Goal: Check status: Check status

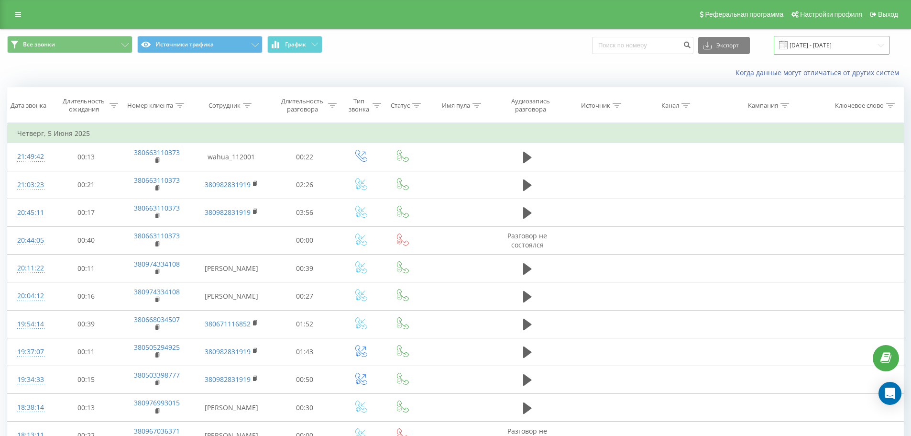
click at [819, 42] on input "[DATE] - [DATE]" at bounding box center [832, 45] width 116 height 19
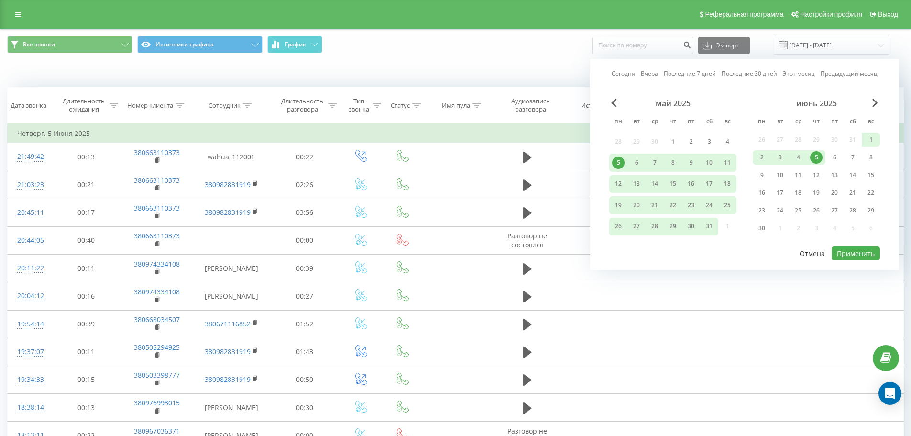
click at [819, 252] on button "Отмена" at bounding box center [813, 253] width 36 height 14
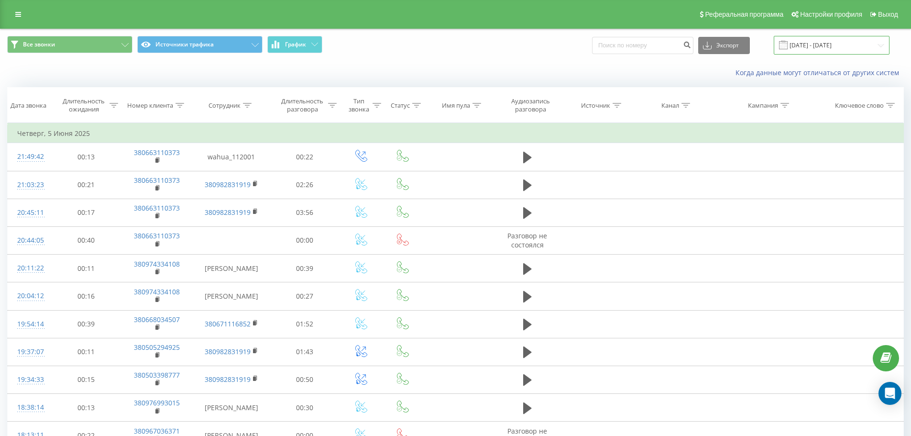
click at [825, 46] on input "[DATE] - [DATE]" at bounding box center [832, 45] width 116 height 19
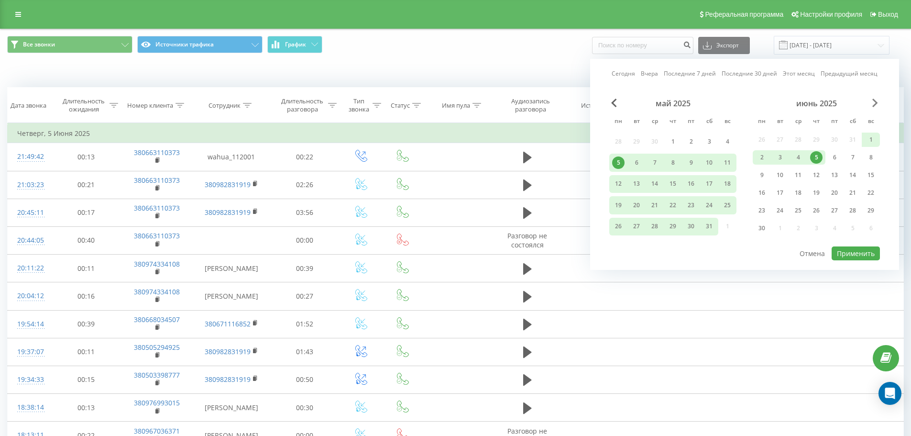
click at [874, 107] on span "Next Month" at bounding box center [876, 103] width 6 height 9
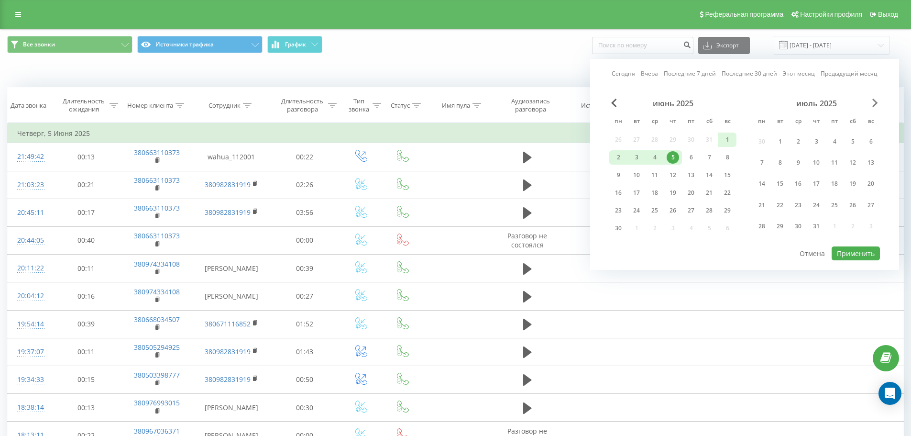
click at [874, 107] on span "Next Month" at bounding box center [876, 103] width 6 height 9
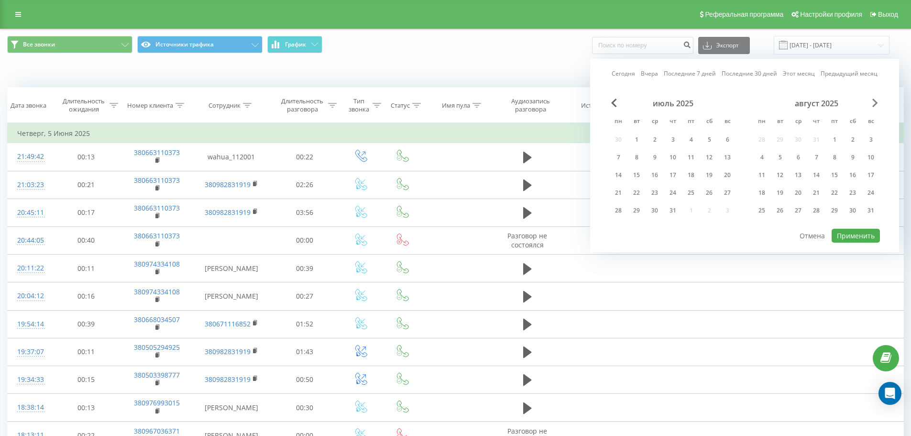
click at [874, 107] on span "Next Month" at bounding box center [876, 103] width 6 height 9
click at [869, 177] on div "21" at bounding box center [871, 175] width 12 height 12
click at [856, 234] on button "Применить" at bounding box center [856, 236] width 48 height 14
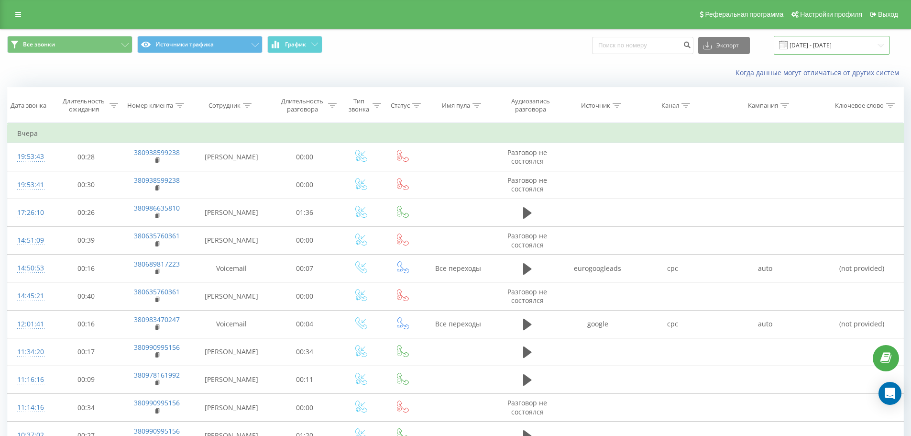
click at [818, 47] on input "[DATE] - [DATE]" at bounding box center [832, 45] width 116 height 19
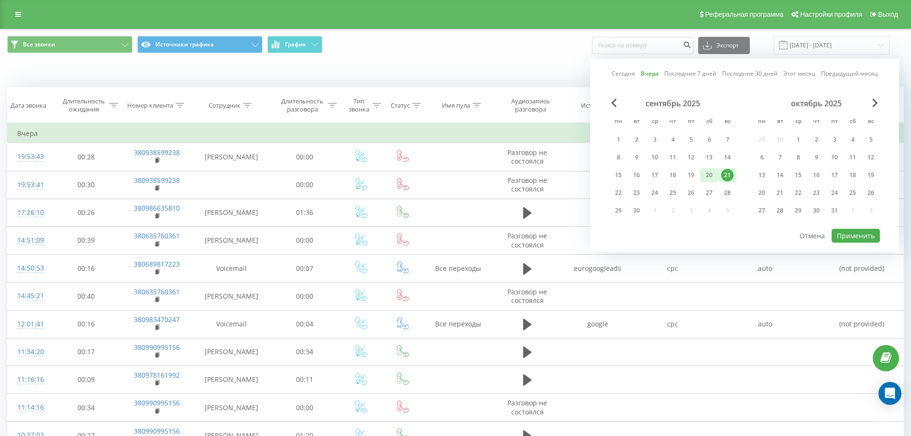
click at [710, 176] on div "20" at bounding box center [709, 175] width 12 height 12
click at [860, 237] on button "Применить" at bounding box center [856, 236] width 48 height 14
type input "[DATE] - [DATE]"
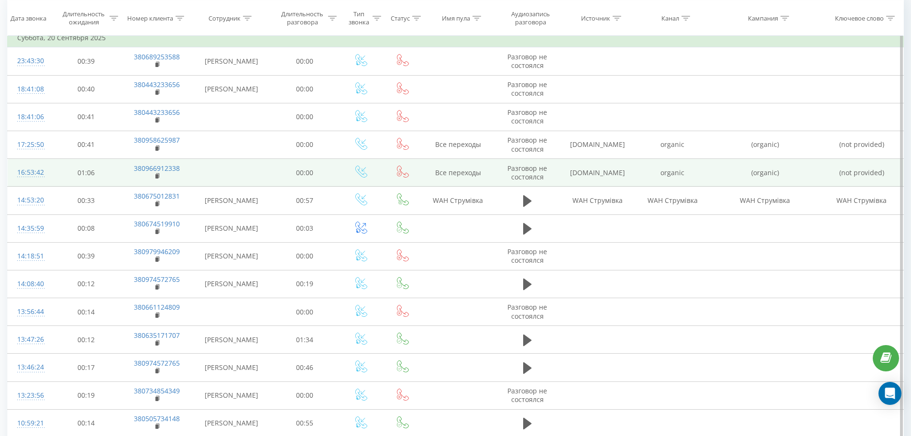
scroll to position [144, 0]
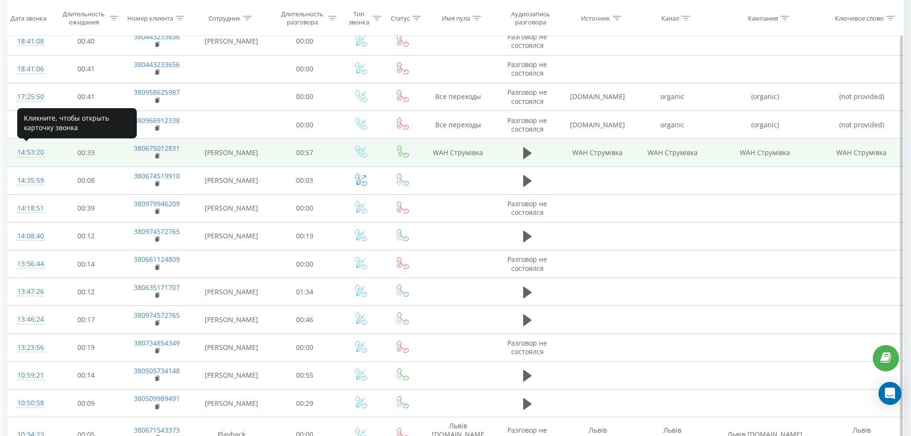
click at [33, 152] on div "14:53:20" at bounding box center [29, 152] width 25 height 19
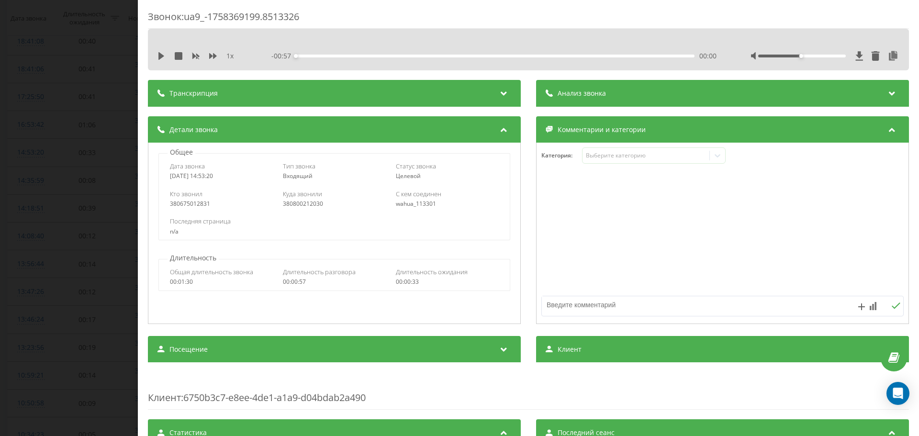
click at [156, 54] on div "1 x - 00:57 00:00 00:00" at bounding box center [528, 56] width 746 height 14
click at [158, 54] on icon at bounding box center [161, 56] width 8 height 8
drag, startPoint x: 796, startPoint y: 55, endPoint x: 826, endPoint y: 58, distance: 30.3
click at [826, 58] on div at bounding box center [825, 56] width 148 height 10
click at [163, 55] on icon at bounding box center [163, 56] width 2 height 8
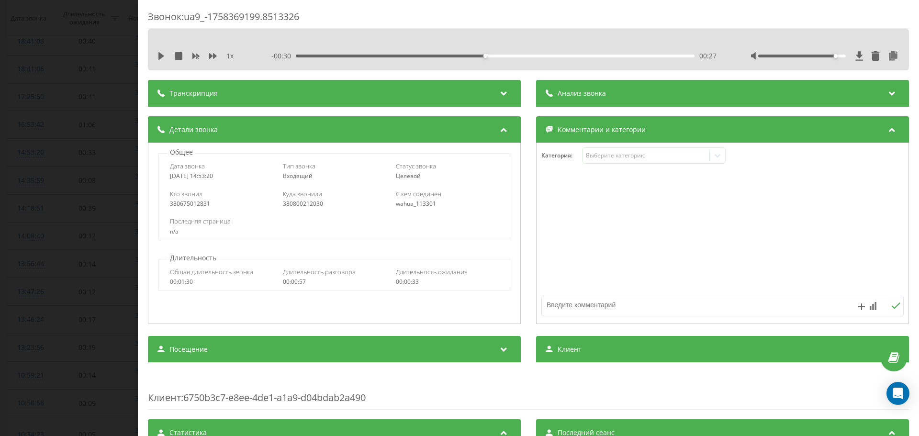
click at [78, 65] on div "Звонок : ua9_-1758369199.8513326 1 x - 00:30 00:27 00:27 Транскрипция Для анали…" at bounding box center [459, 218] width 919 height 436
